Goal: Task Accomplishment & Management: Manage account settings

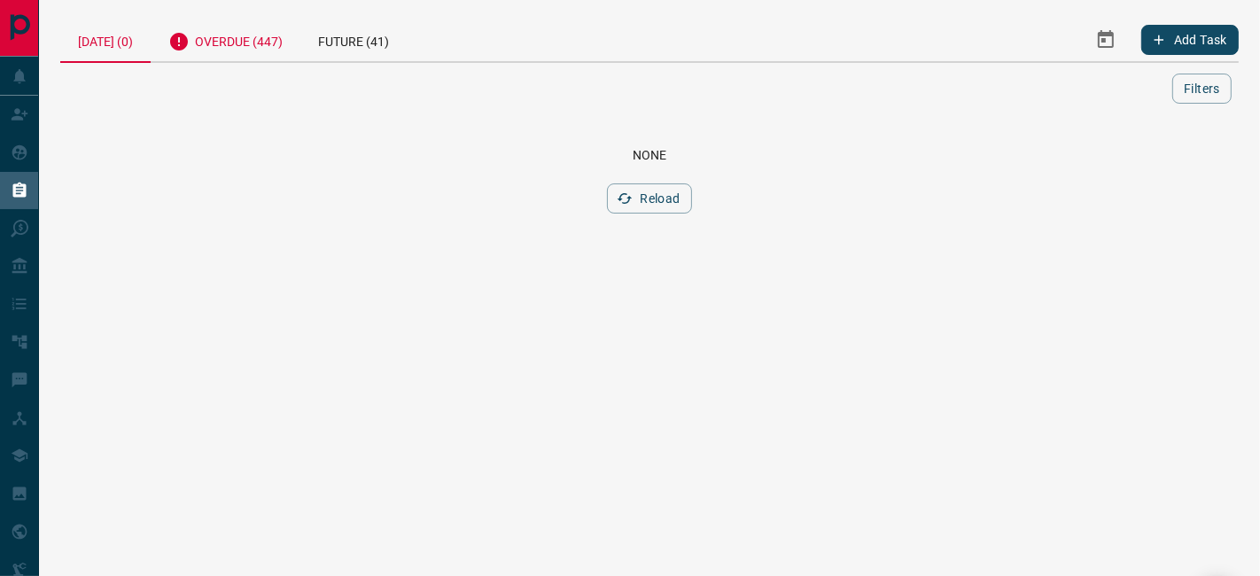
click at [234, 37] on div "Overdue (447)" at bounding box center [226, 39] width 150 height 43
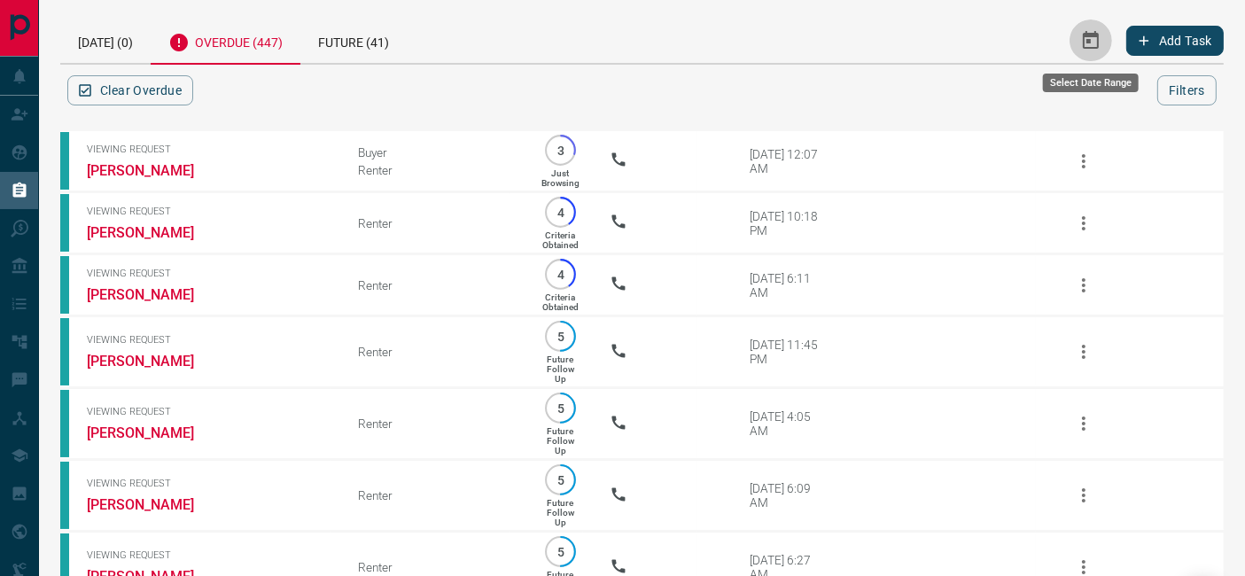
click at [1107, 42] on button "Select Date Range" at bounding box center [1090, 40] width 43 height 43
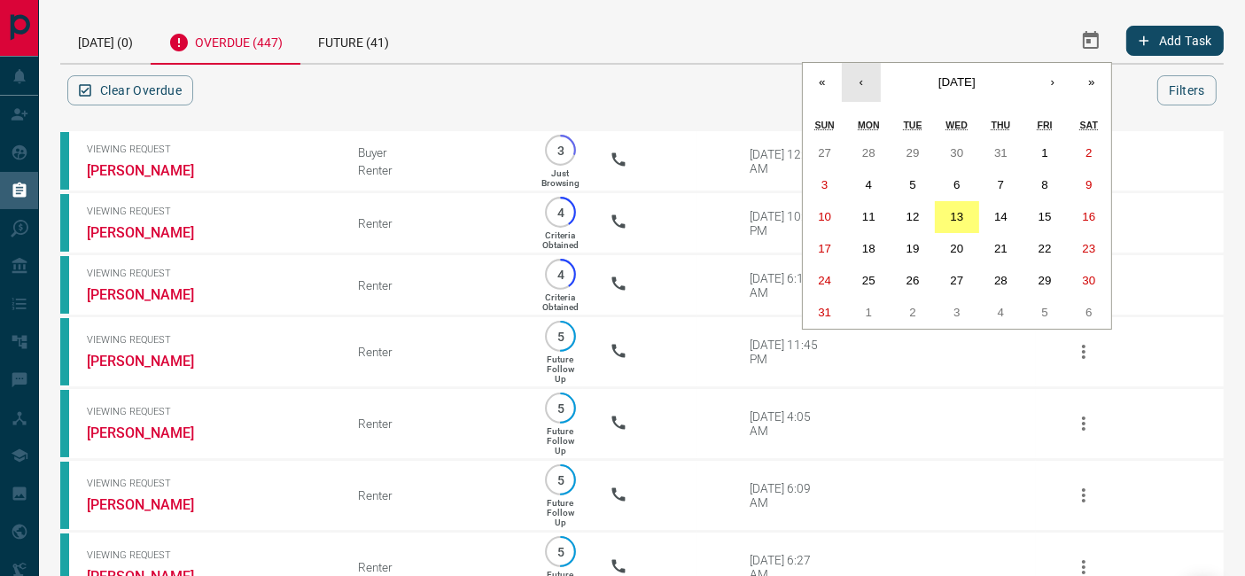
click at [851, 95] on button "‹" at bounding box center [861, 82] width 39 height 39
click at [911, 149] on abbr "1" at bounding box center [912, 152] width 6 height 13
click at [1049, 82] on button "›" at bounding box center [1052, 82] width 39 height 39
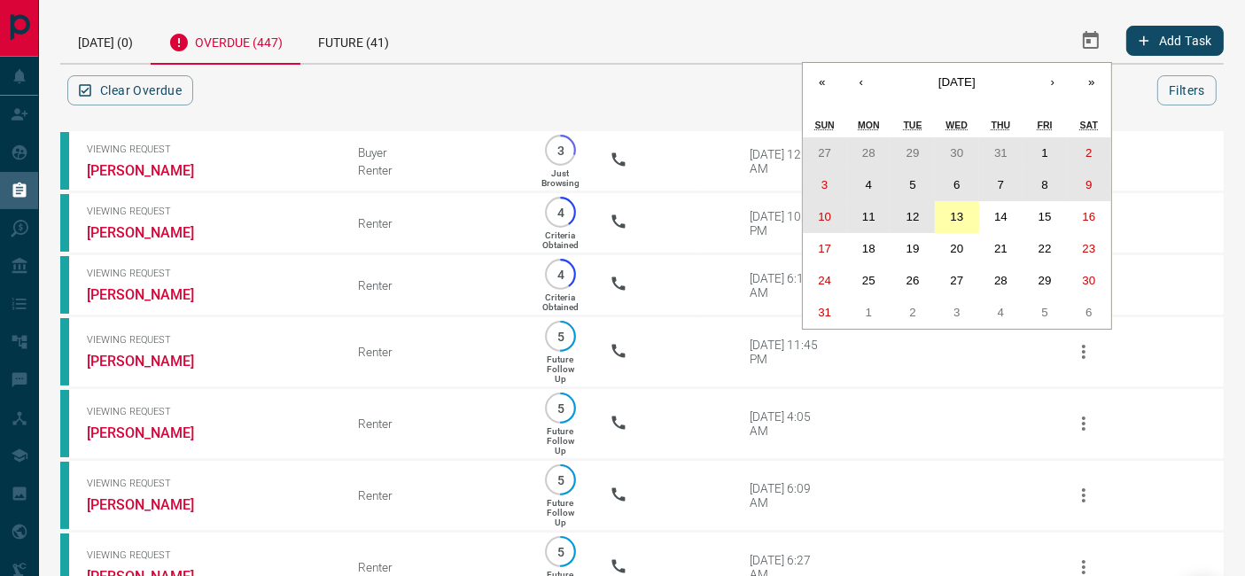
click at [961, 206] on button "13" at bounding box center [957, 217] width 44 height 32
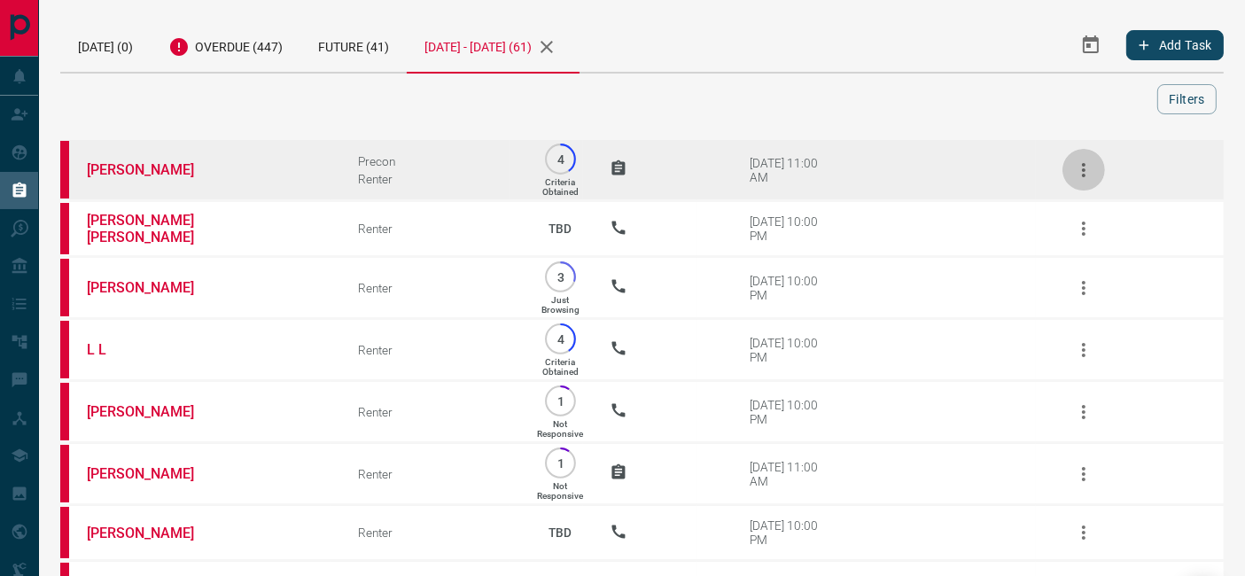
click at [1093, 170] on icon "button" at bounding box center [1083, 169] width 21 height 21
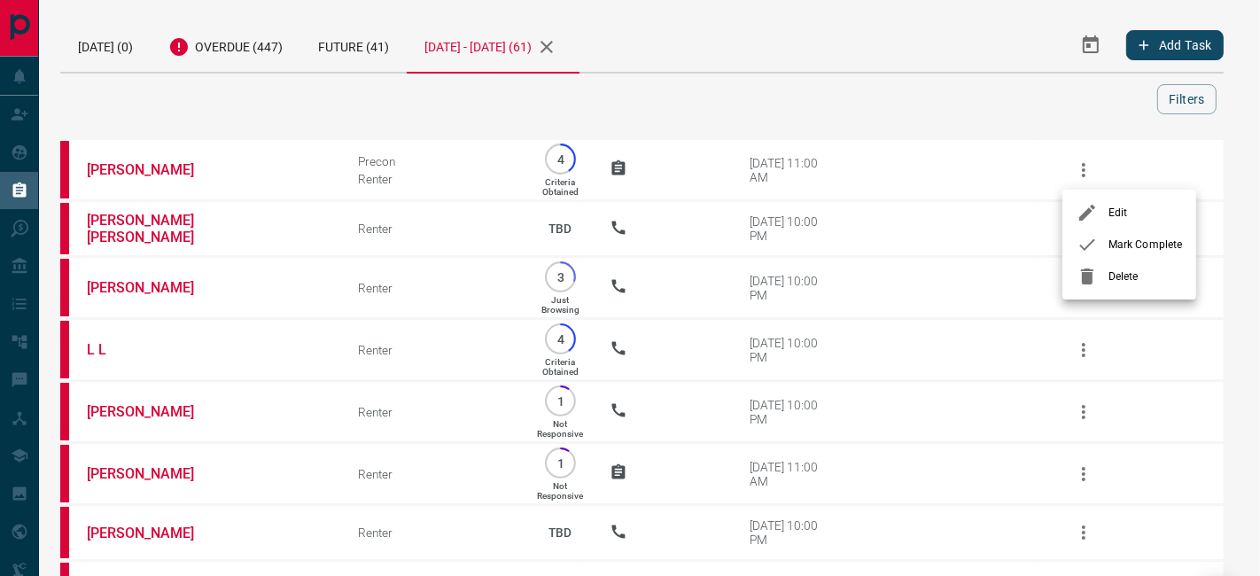
click at [1108, 237] on span "Mark Complete" at bounding box center [1145, 245] width 74 height 16
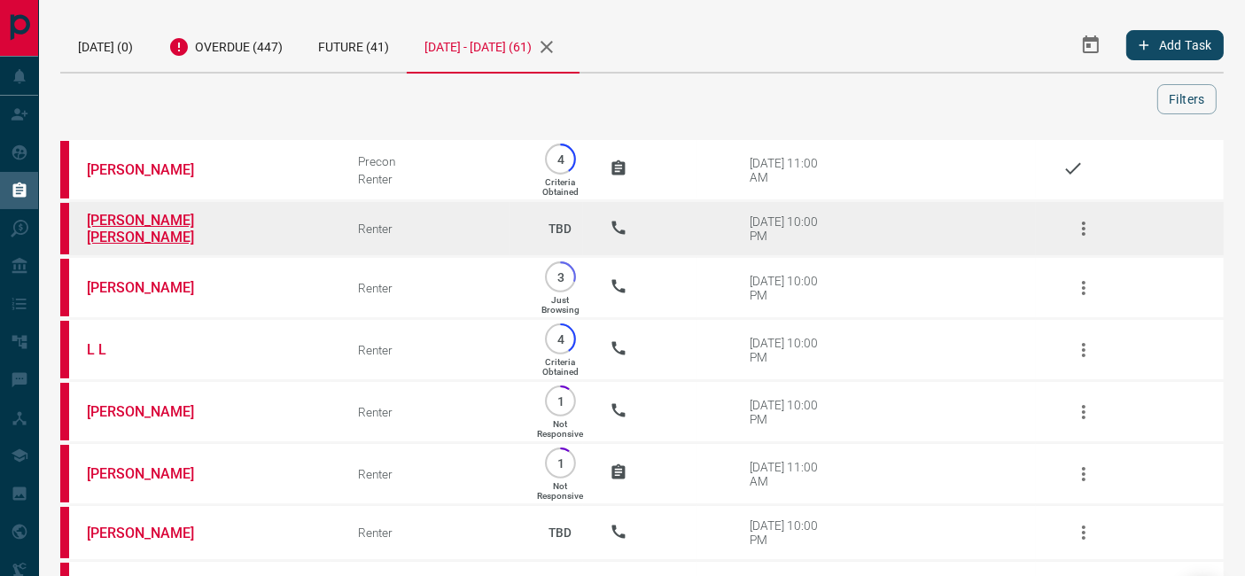
click at [146, 219] on link "[PERSON_NAME] [PERSON_NAME]" at bounding box center [153, 229] width 133 height 34
click at [1089, 238] on icon "button" at bounding box center [1083, 228] width 21 height 21
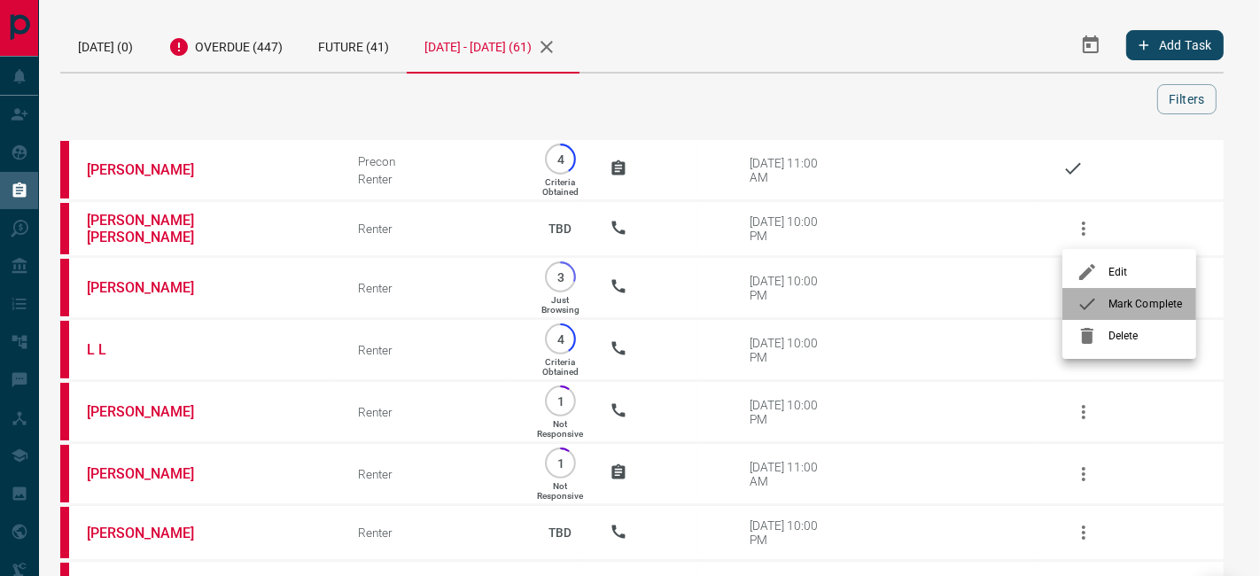
click at [1127, 305] on span "Mark Complete" at bounding box center [1145, 304] width 74 height 16
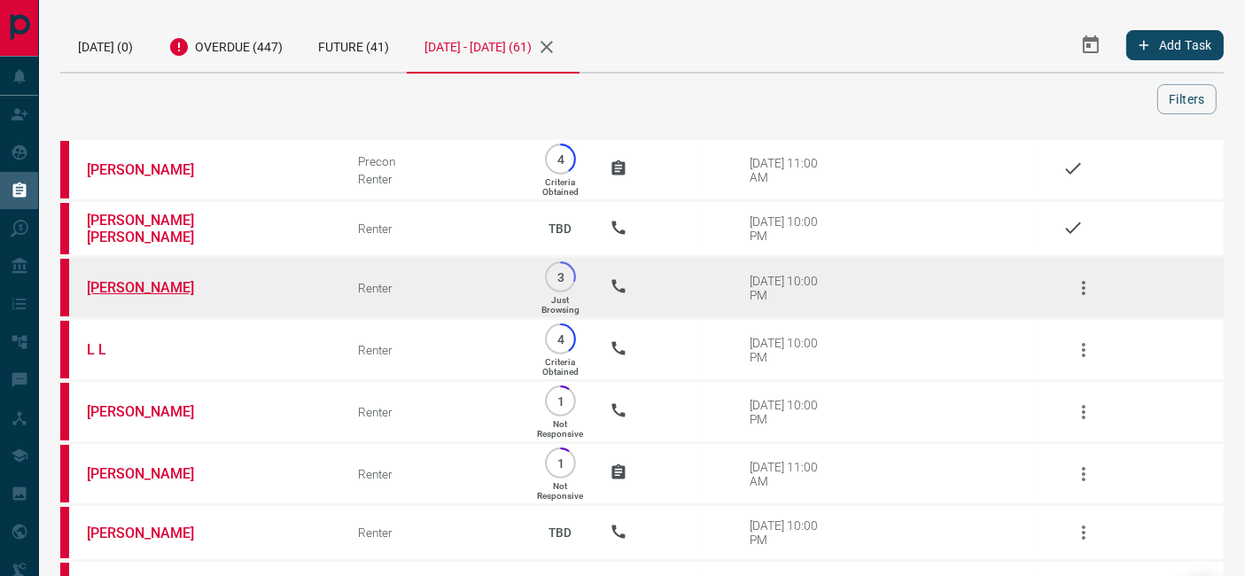
click at [165, 287] on link "[PERSON_NAME]" at bounding box center [153, 287] width 133 height 17
click at [1096, 289] on button "button" at bounding box center [1083, 288] width 43 height 43
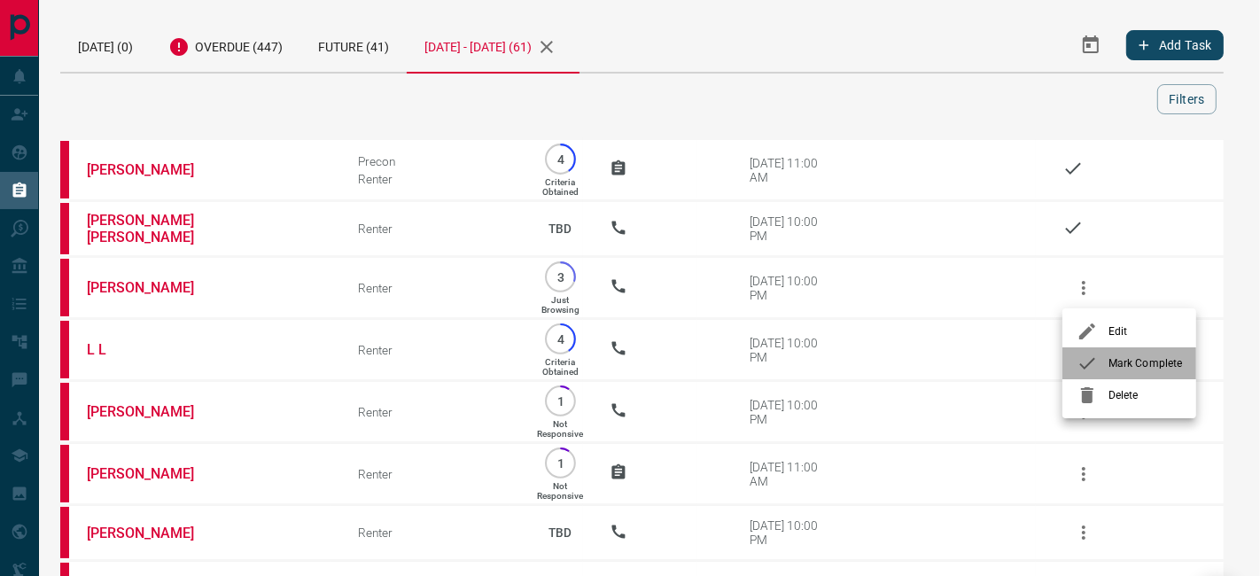
click at [1091, 377] on li "Mark Complete" at bounding box center [1129, 363] width 134 height 32
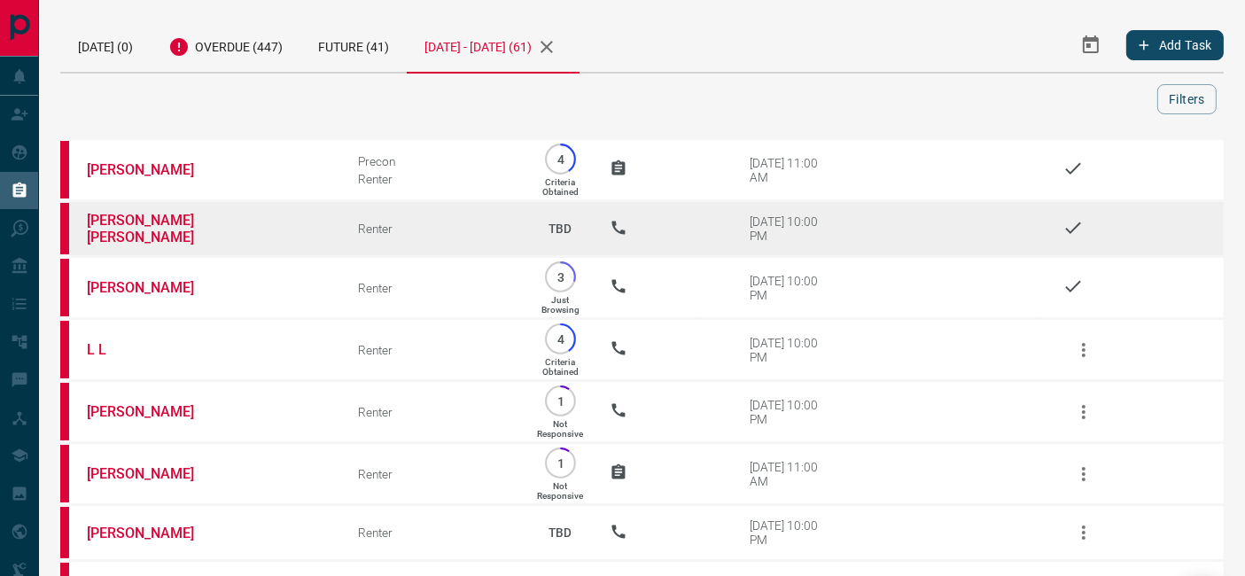
scroll to position [197, 0]
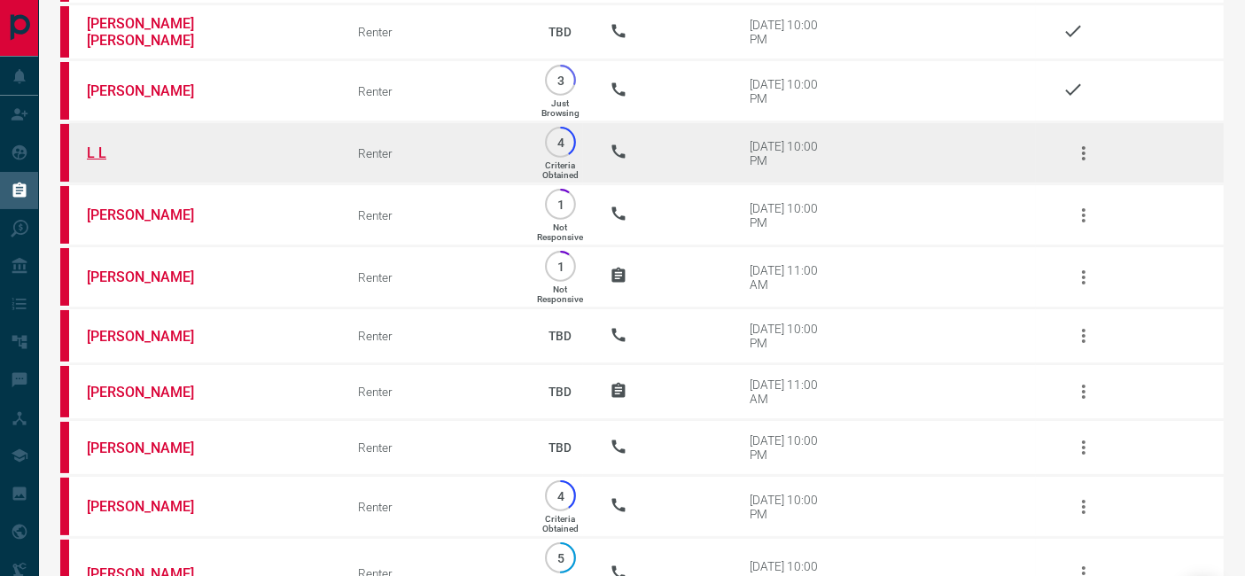
click at [98, 152] on link "L L" at bounding box center [153, 152] width 133 height 17
click at [1078, 151] on icon "button" at bounding box center [1083, 153] width 21 height 21
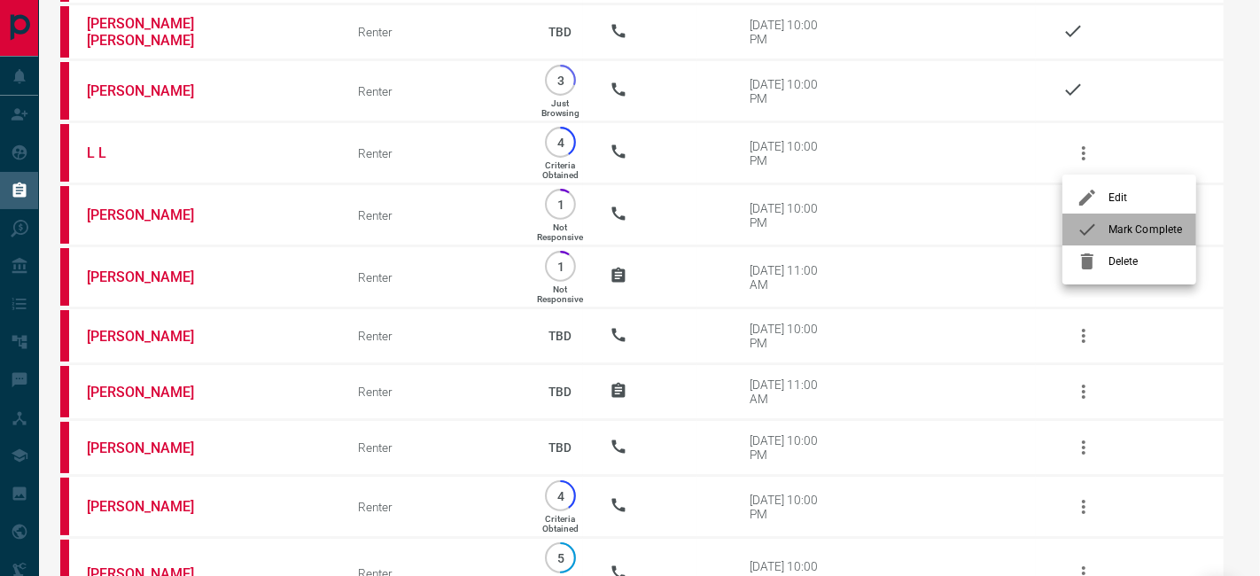
click at [1113, 221] on span "Mark Complete" at bounding box center [1145, 229] width 74 height 16
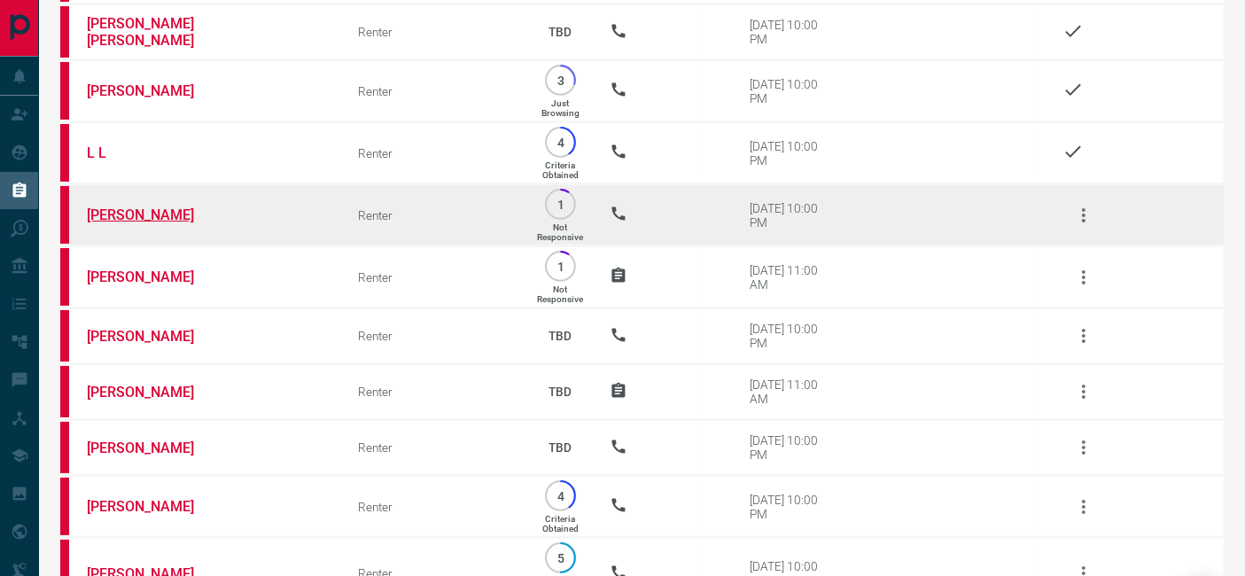
click at [104, 214] on link "[PERSON_NAME]" at bounding box center [153, 214] width 133 height 17
click at [1084, 212] on icon "button" at bounding box center [1084, 215] width 4 height 14
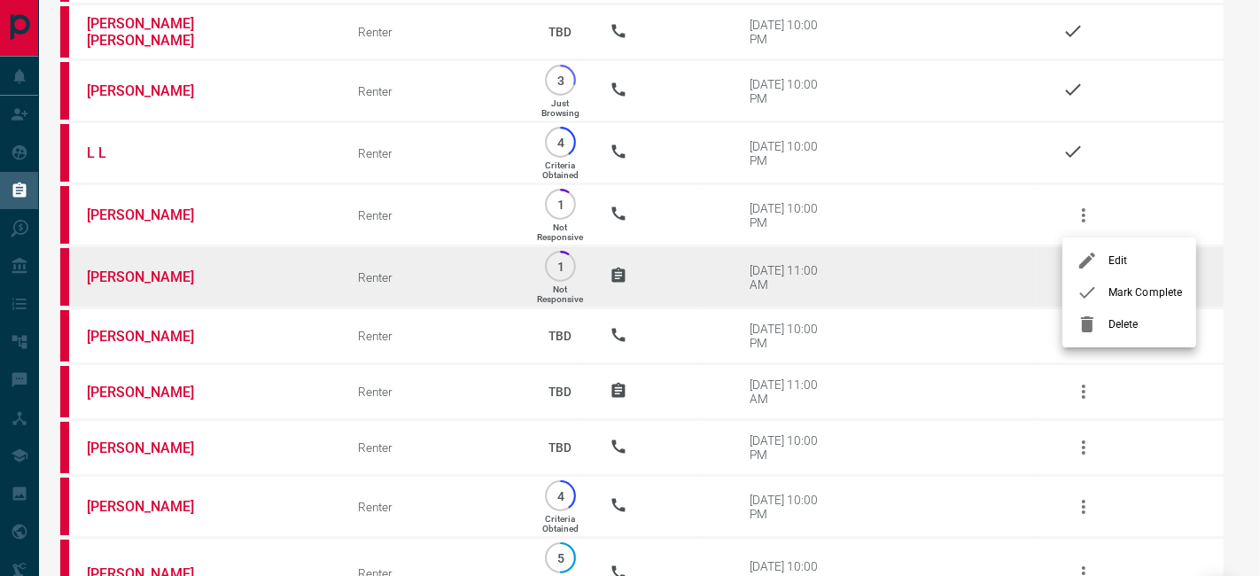
click at [1112, 294] on span "Mark Complete" at bounding box center [1145, 292] width 74 height 16
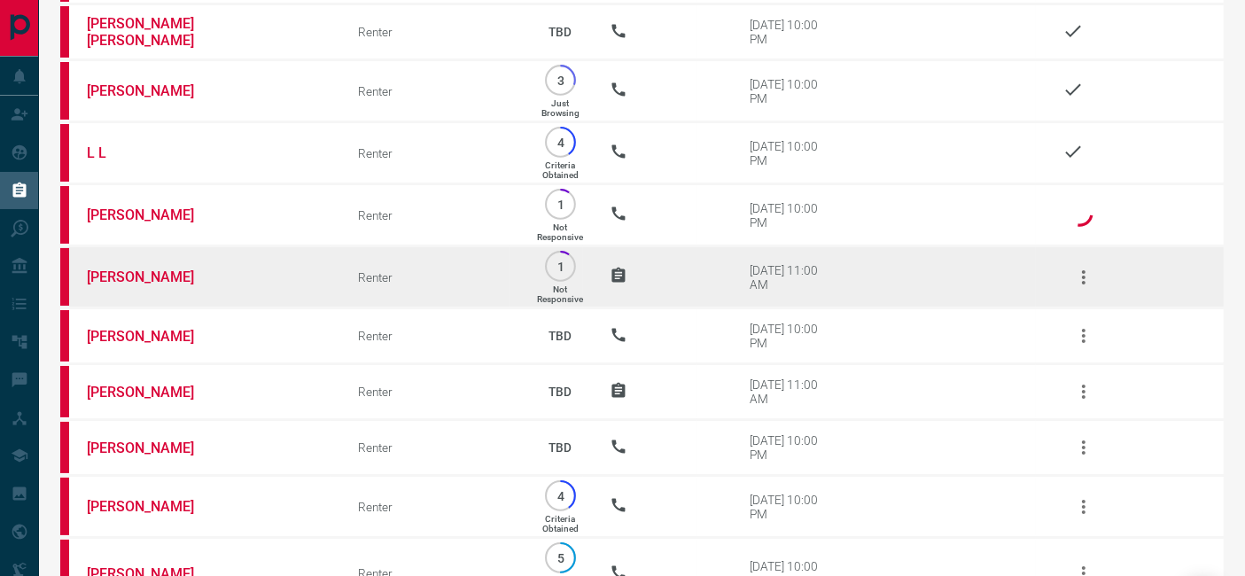
click at [1075, 270] on icon "button" at bounding box center [1083, 277] width 21 height 21
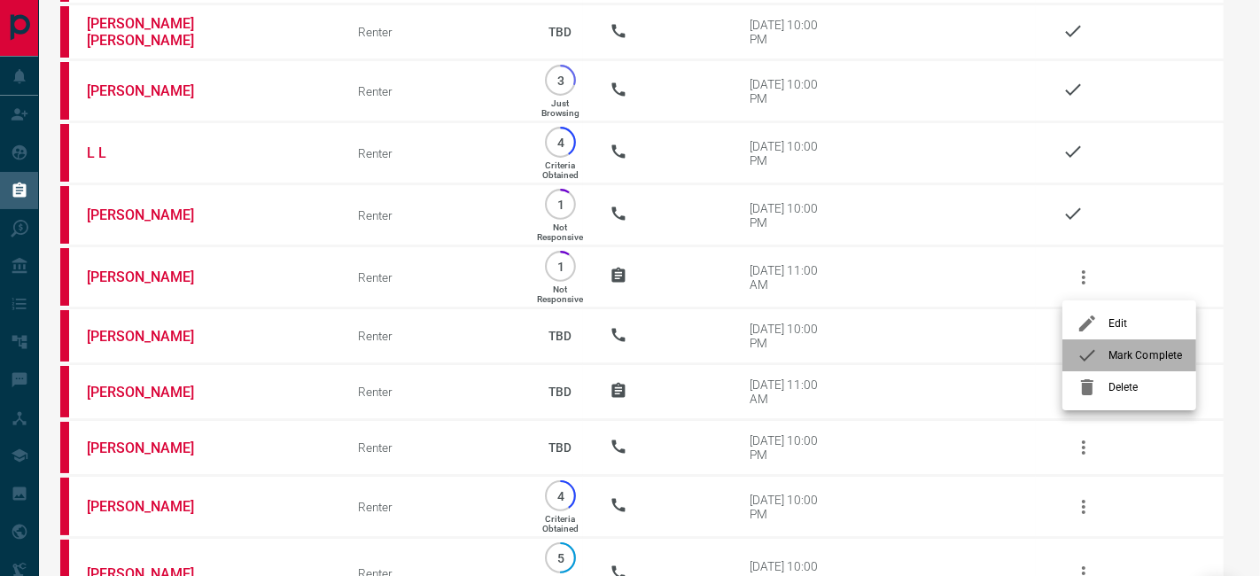
click at [1109, 346] on li "Mark Complete" at bounding box center [1129, 355] width 134 height 32
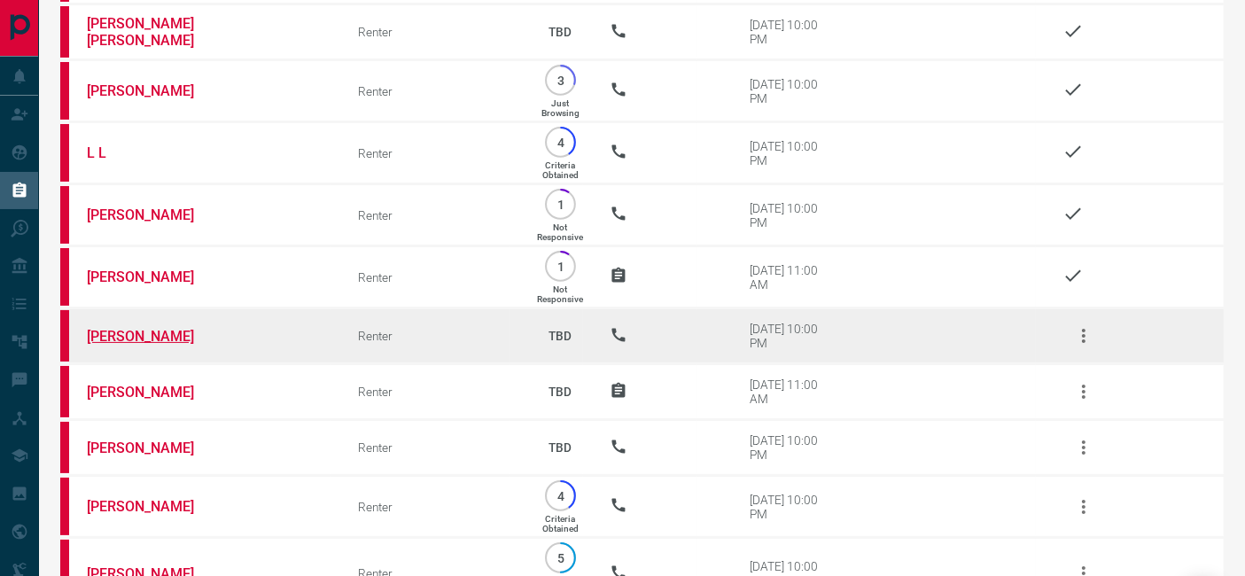
click at [179, 330] on link "[PERSON_NAME]" at bounding box center [153, 336] width 133 height 17
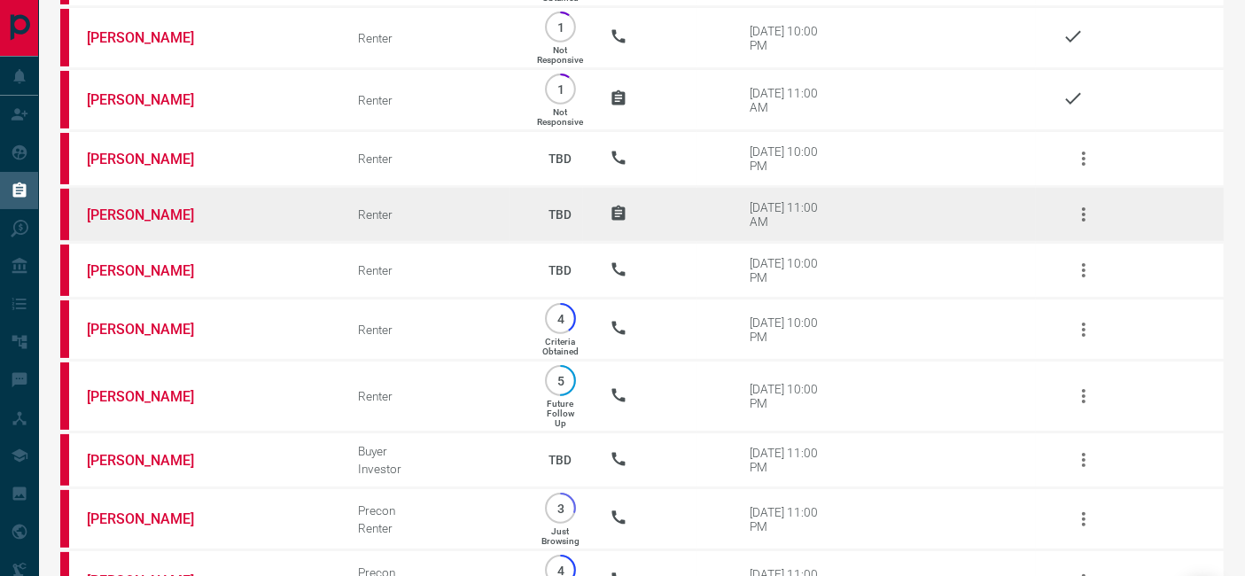
scroll to position [393, 0]
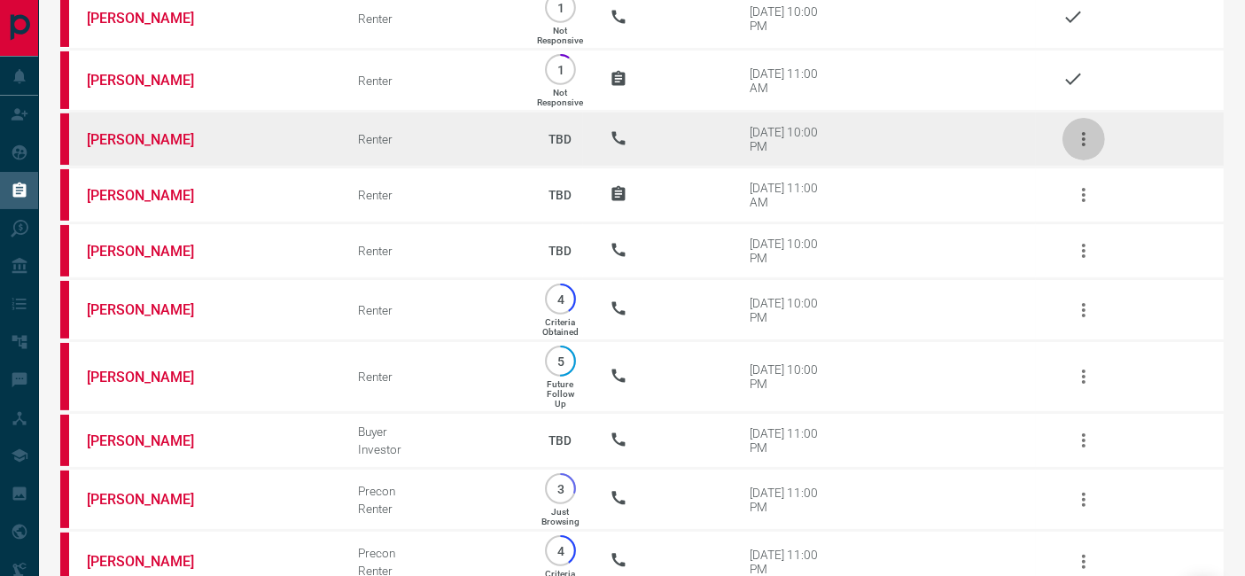
click at [1091, 143] on icon "button" at bounding box center [1083, 138] width 21 height 21
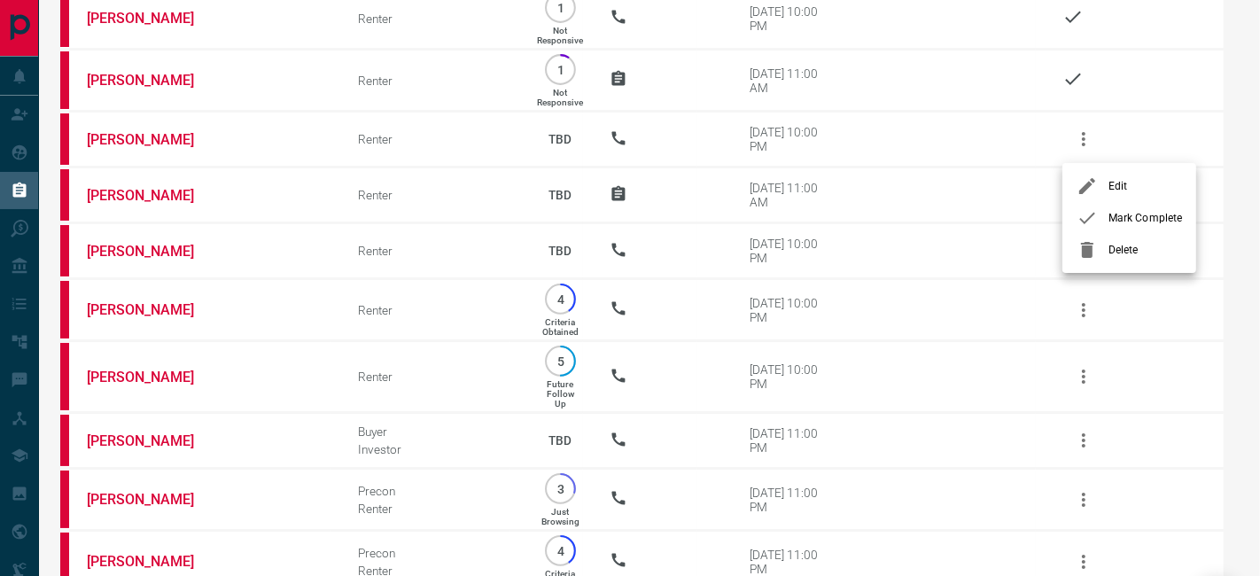
click at [1109, 221] on span "Mark Complete" at bounding box center [1145, 218] width 74 height 16
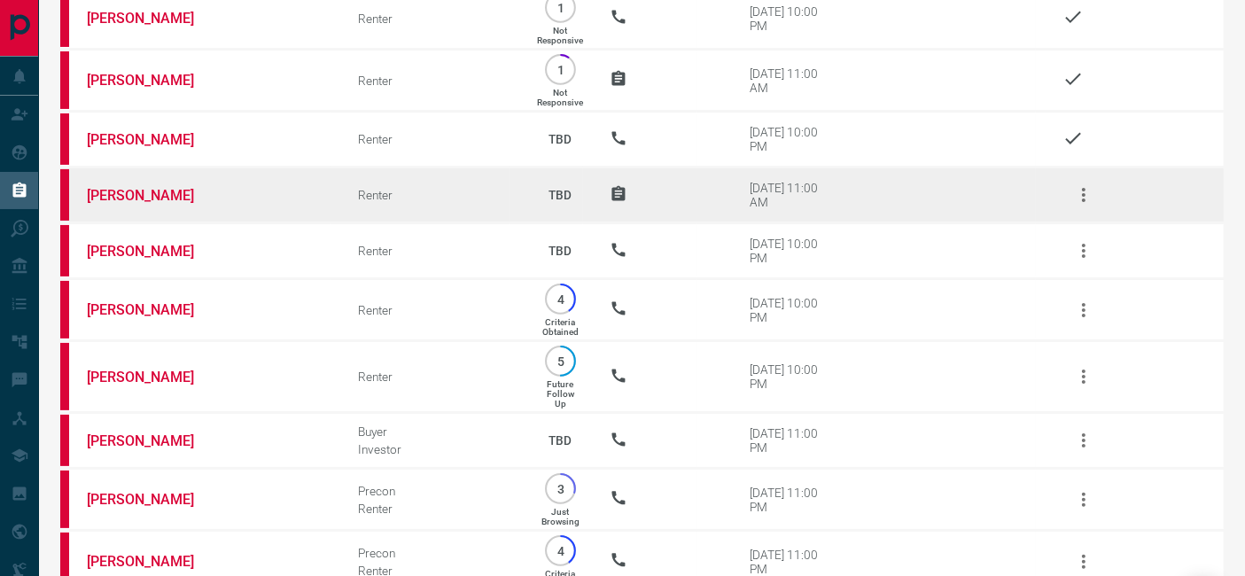
click at [1088, 211] on button "button" at bounding box center [1083, 195] width 43 height 43
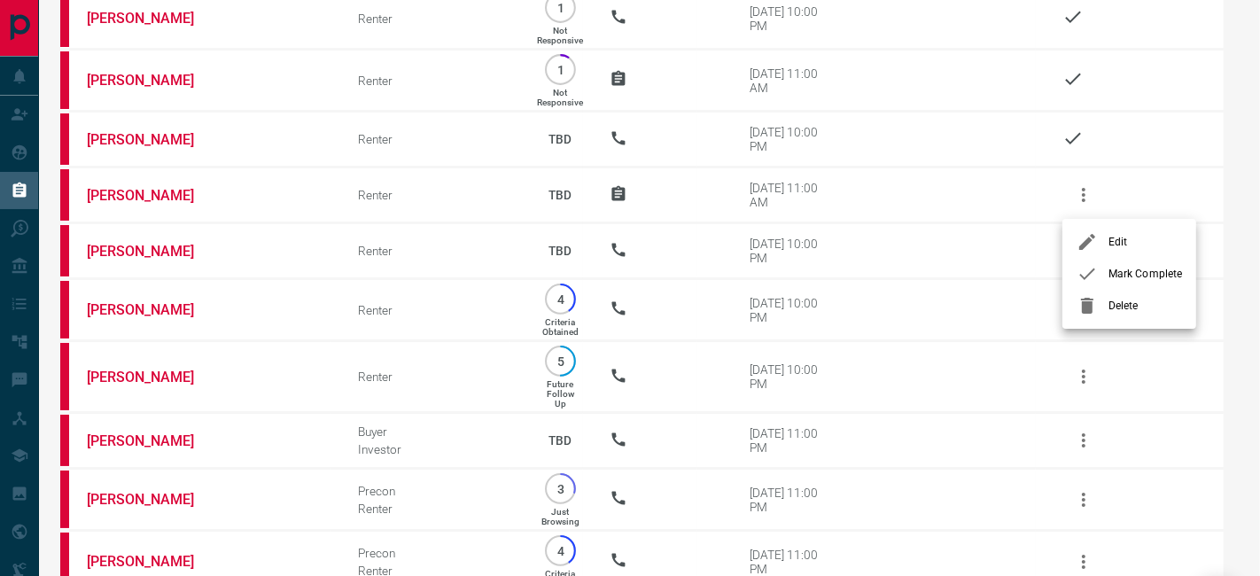
click at [1123, 276] on span "Mark Complete" at bounding box center [1145, 274] width 74 height 16
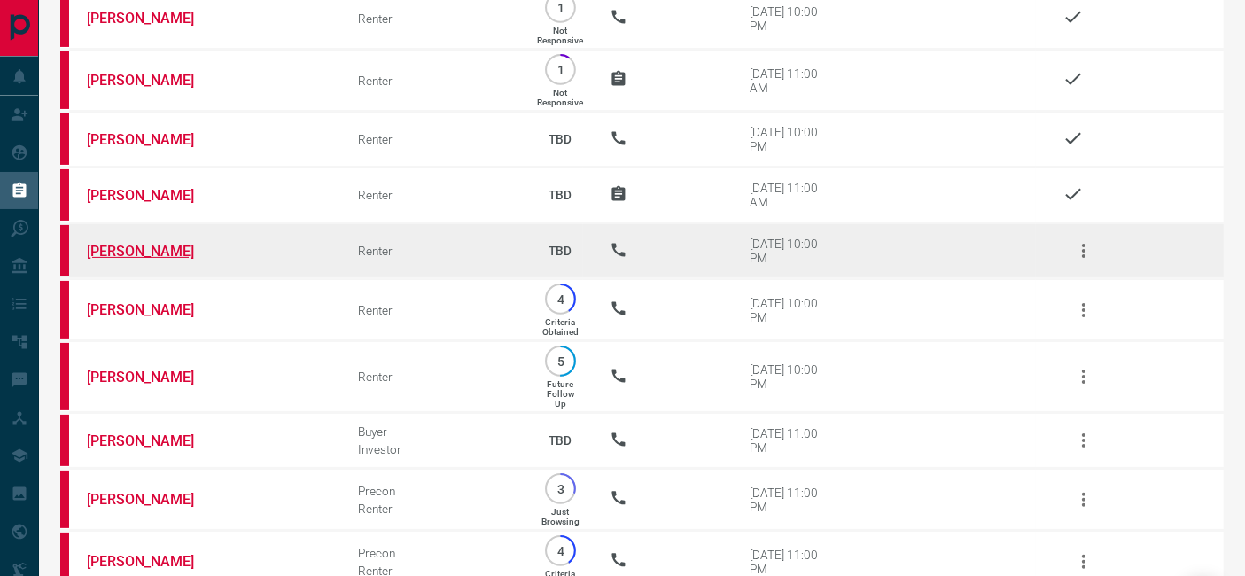
click at [104, 256] on link "[PERSON_NAME]" at bounding box center [153, 251] width 133 height 17
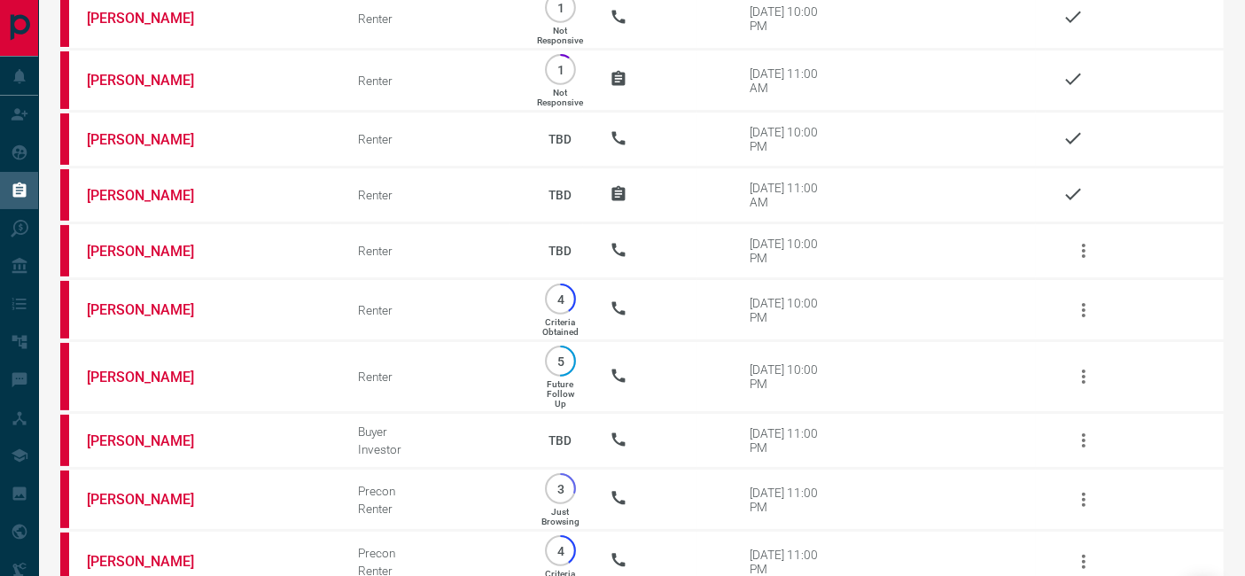
drag, startPoint x: 1238, startPoint y: 121, endPoint x: 1259, endPoint y: 93, distance: 35.4
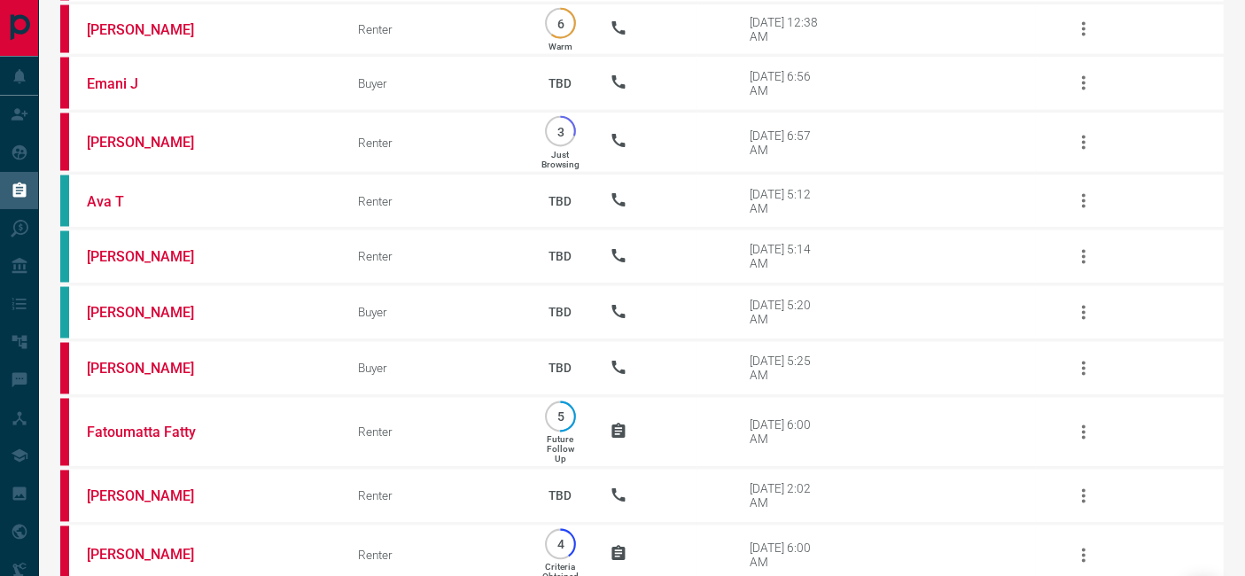
scroll to position [3400, 0]
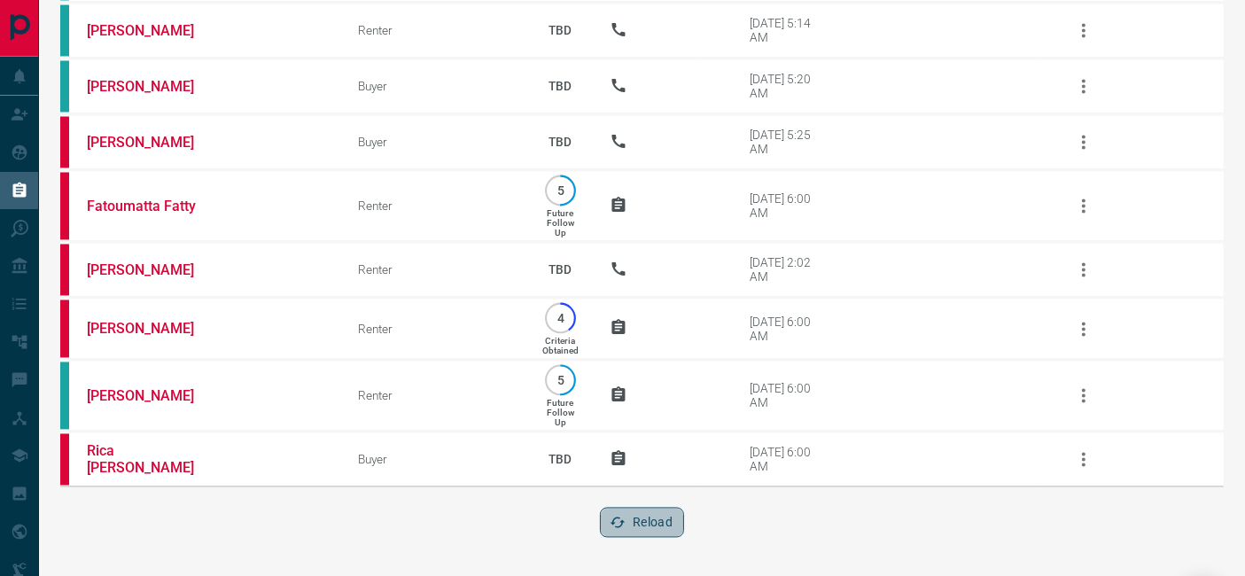
click at [652, 517] on button "Reload" at bounding box center [642, 522] width 84 height 30
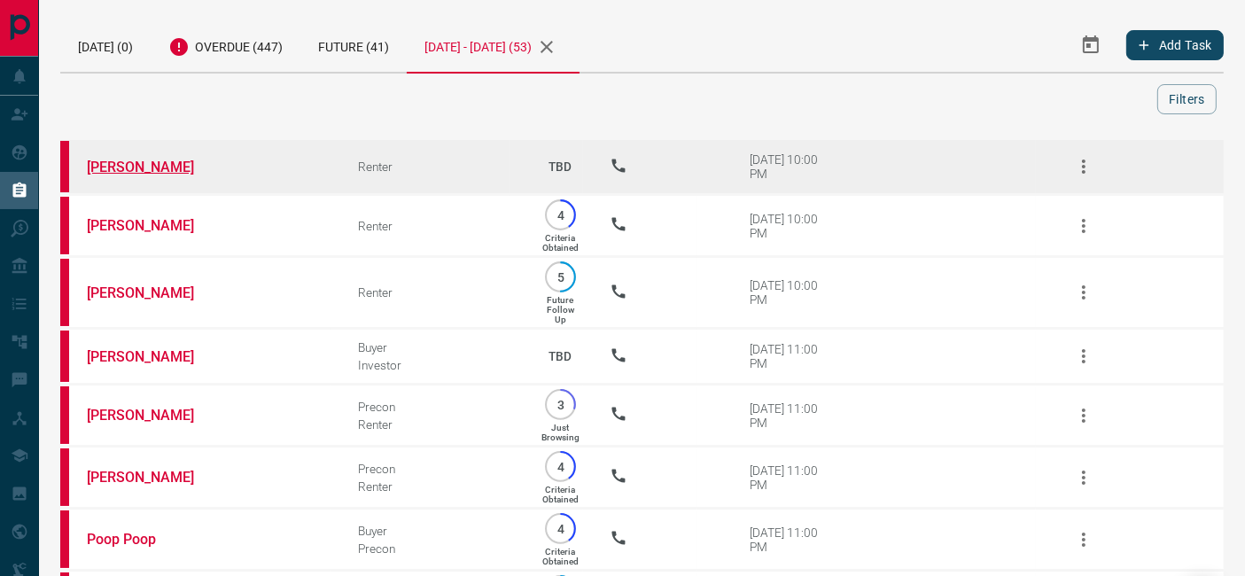
click at [131, 170] on link "[PERSON_NAME]" at bounding box center [153, 167] width 133 height 17
click at [1082, 169] on icon "button" at bounding box center [1083, 166] width 21 height 21
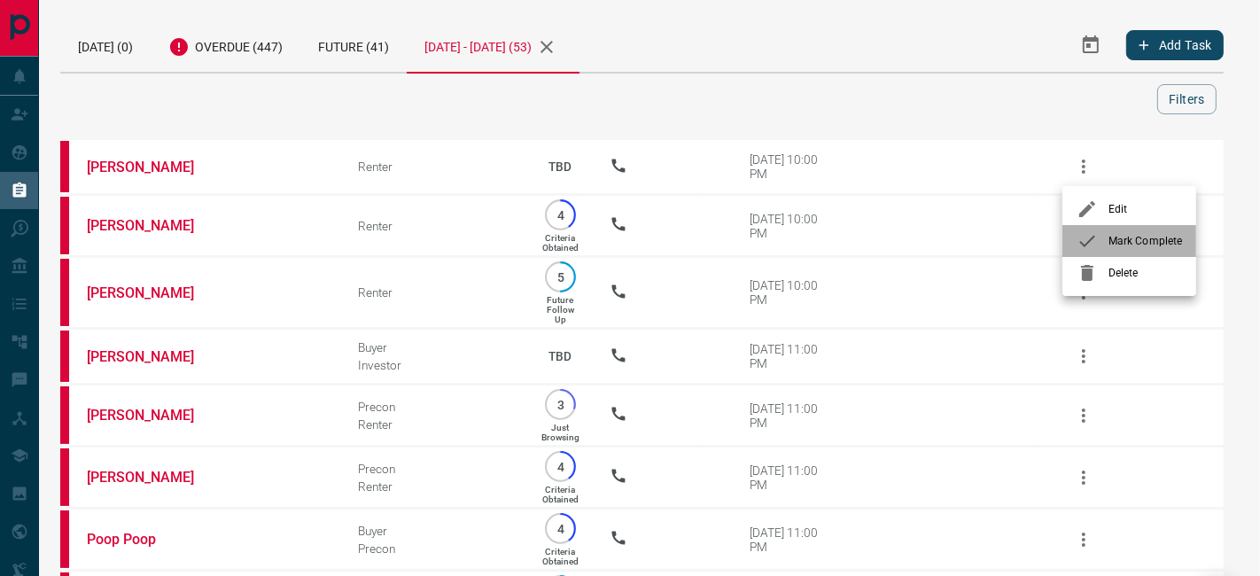
click at [1107, 249] on div at bounding box center [1092, 240] width 32 height 21
